Goal: Task Accomplishment & Management: Manage account settings

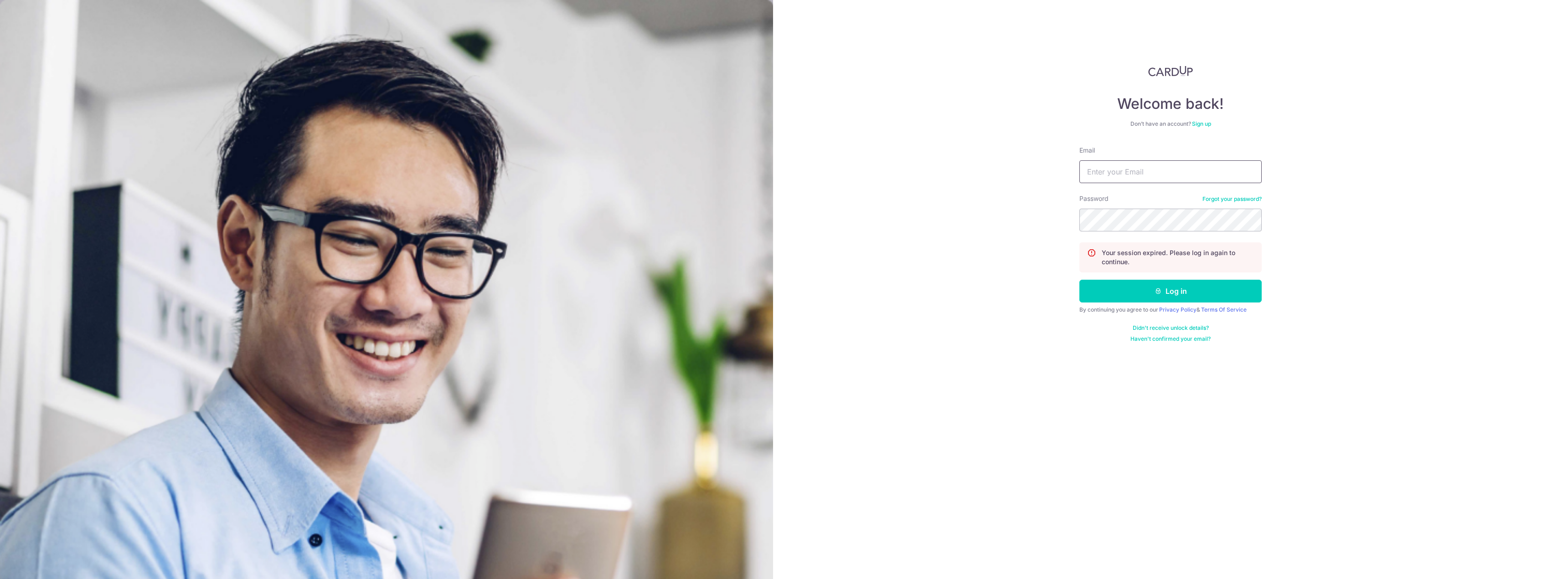
click at [1114, 177] on input "Email" at bounding box center [1170, 172] width 182 height 23
type input "[PERSON_NAME][EMAIL_ADDRESS][PERSON_NAME][DOMAIN_NAME]"
click at [1175, 291] on button "Log in" at bounding box center [1170, 291] width 182 height 23
drag, startPoint x: 1141, startPoint y: 168, endPoint x: 1146, endPoint y: 175, distance: 8.6
click at [1141, 168] on input "Email" at bounding box center [1170, 172] width 182 height 23
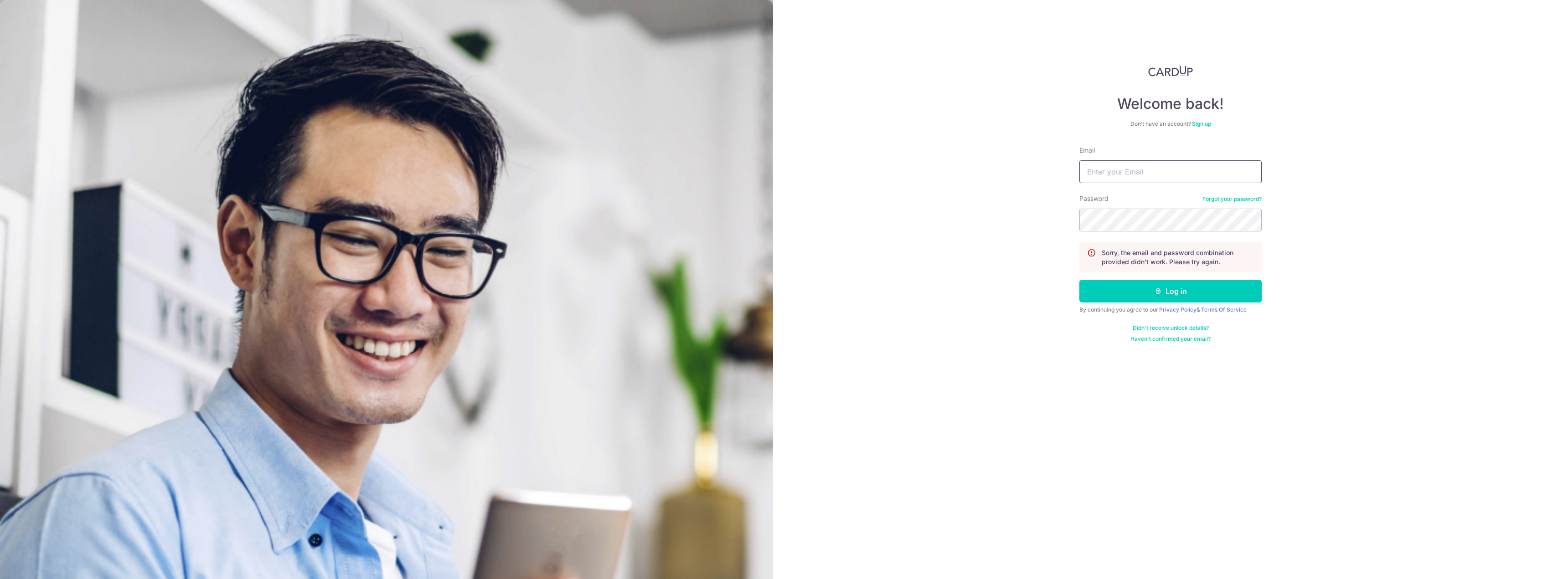
type input "tomas.skovran@spglobal.com"
click at [1178, 294] on button "Log in" at bounding box center [1170, 291] width 182 height 23
type input "tomas.skovran@spglobal.com"
click at [1168, 286] on button "Log in" at bounding box center [1170, 291] width 182 height 23
click at [1146, 173] on input "Email" at bounding box center [1170, 172] width 182 height 23
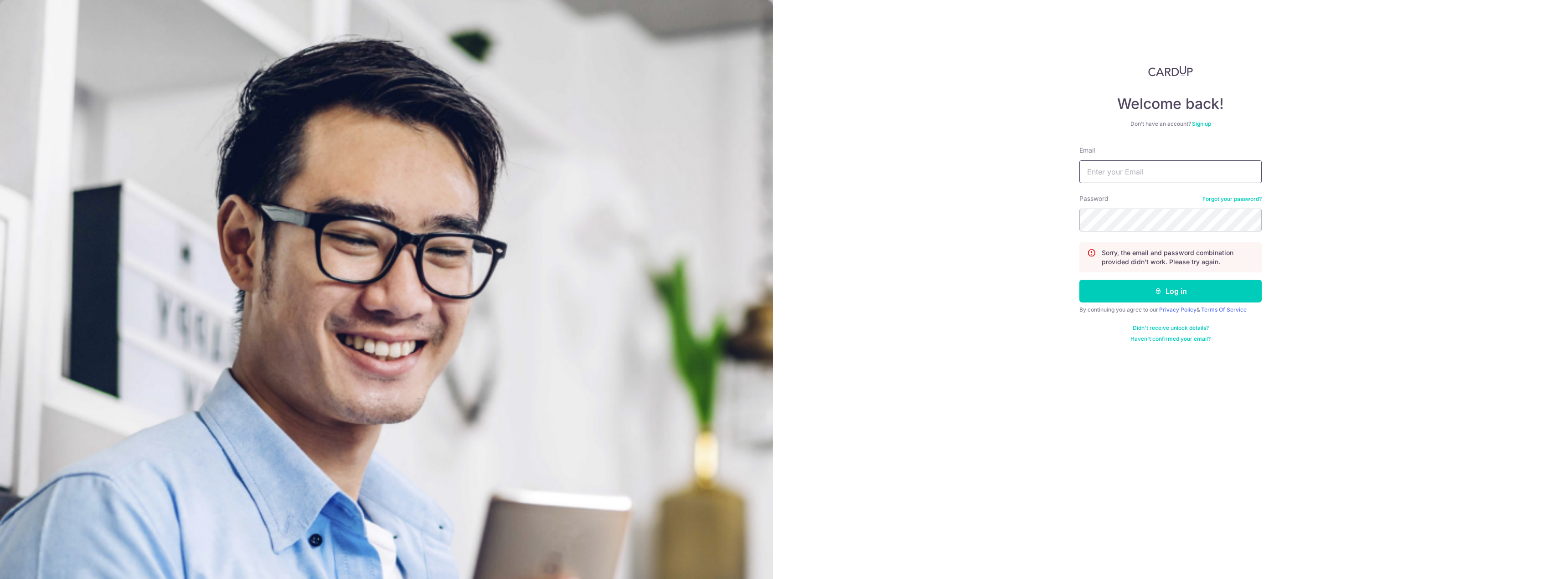
type input "[PERSON_NAME][EMAIL_ADDRESS][PERSON_NAME][DOMAIN_NAME]"
click at [1165, 290] on button "Log in" at bounding box center [1170, 291] width 182 height 23
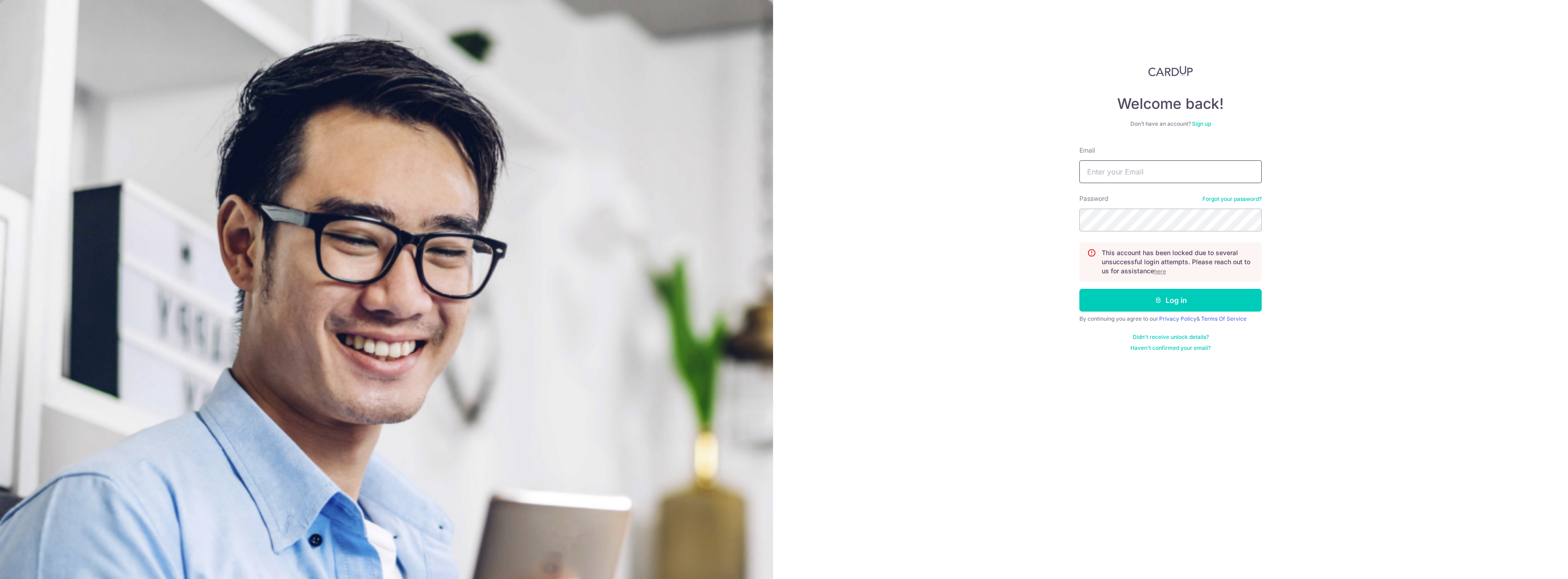
click at [1152, 177] on input "Email" at bounding box center [1170, 172] width 182 height 23
type input "[PERSON_NAME][EMAIL_ADDRESS][PERSON_NAME][DOMAIN_NAME]"
click at [1079, 289] on button "Log in" at bounding box center [1170, 300] width 182 height 23
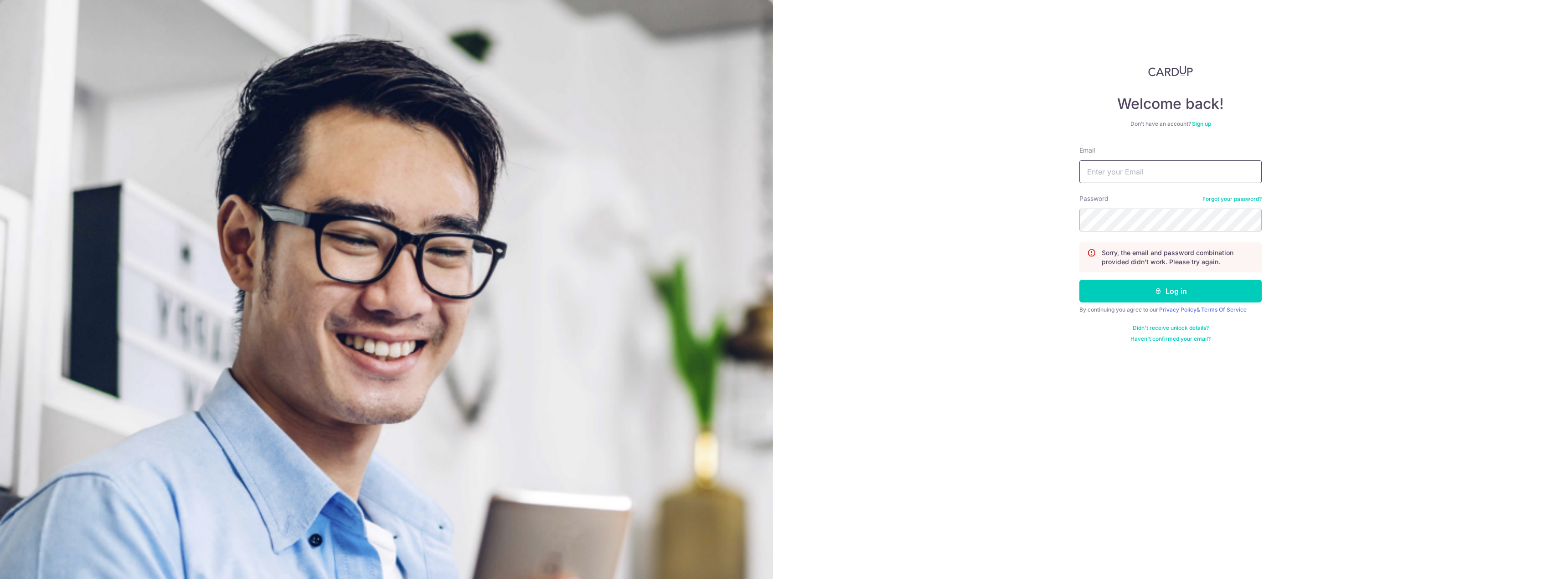
click at [1152, 167] on input "Email" at bounding box center [1170, 172] width 182 height 23
type input "[PERSON_NAME][EMAIL_ADDRESS][PERSON_NAME][DOMAIN_NAME]"
click at [1079, 280] on button "Log in" at bounding box center [1170, 291] width 182 height 23
drag, startPoint x: 1158, startPoint y: 171, endPoint x: 1160, endPoint y: 176, distance: 5.4
click at [1158, 171] on input "Email" at bounding box center [1170, 172] width 182 height 23
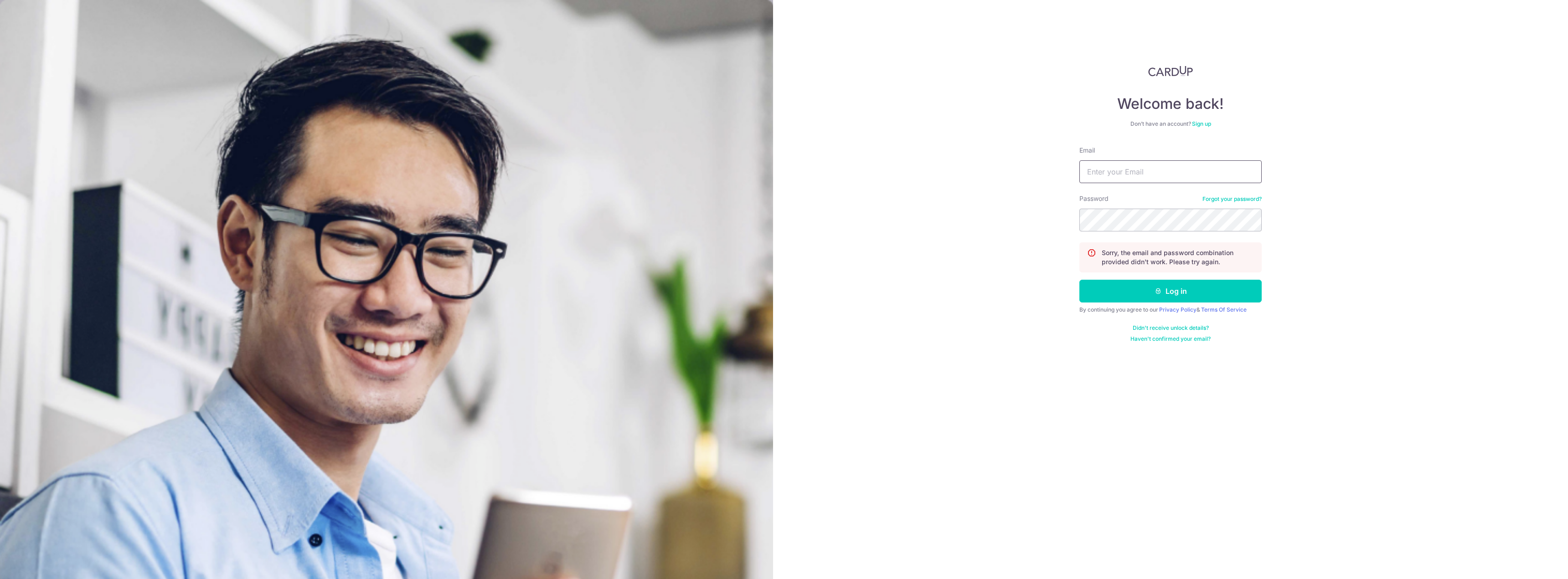
type input "tomas.skovran@spglobal.com"
click at [1125, 283] on button "Log in" at bounding box center [1170, 291] width 182 height 23
